Goal: Obtain resource: Download file/media

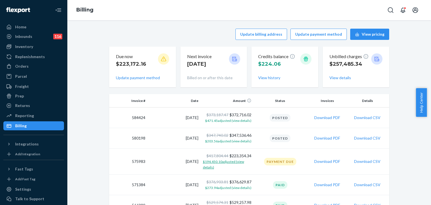
click at [228, 163] on span "$194,450.10 adjusted (view details)" at bounding box center [223, 164] width 41 height 10
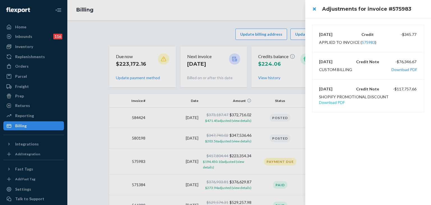
click at [345, 100] on button "Download PDF" at bounding box center [332, 103] width 26 height 6
click at [313, 7] on button "close" at bounding box center [313, 8] width 11 height 11
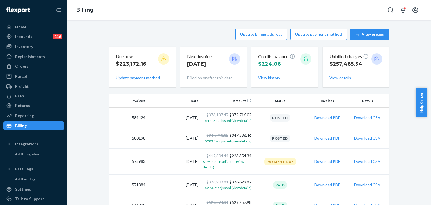
click at [238, 163] on span "$194,450.10 adjusted (view details)" at bounding box center [223, 164] width 41 height 10
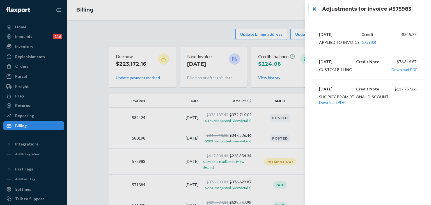
click at [314, 8] on button "close" at bounding box center [313, 8] width 11 height 11
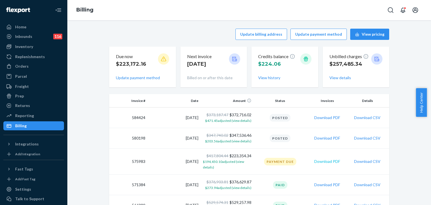
click at [334, 159] on button "Download PDF" at bounding box center [327, 161] width 26 height 6
click at [412, 9] on icon "Open account menu" at bounding box center [415, 10] width 7 height 7
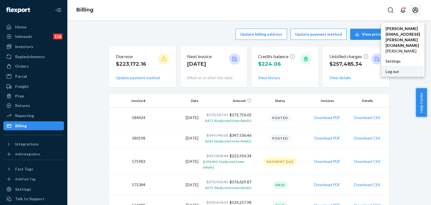
click at [381, 66] on div "Log out" at bounding box center [402, 71] width 42 height 10
